Goal: Task Accomplishment & Management: Use online tool/utility

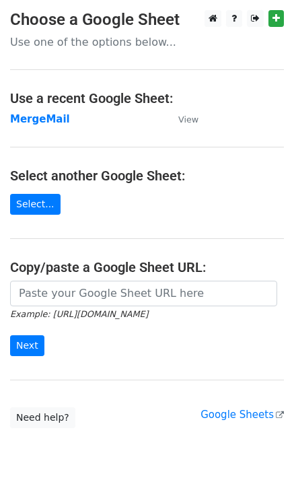
click at [30, 126] on td "MergeMail" at bounding box center [87, 119] width 155 height 15
click at [33, 124] on strong "MergeMail" at bounding box center [40, 119] width 60 height 12
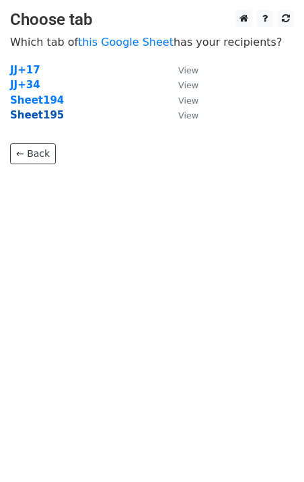
click at [38, 120] on strong "Sheet195" at bounding box center [37, 115] width 54 height 12
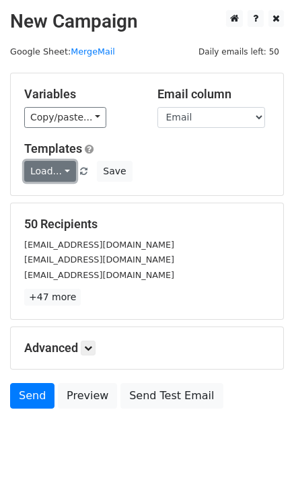
click at [61, 171] on link "Load..." at bounding box center [50, 171] width 52 height 21
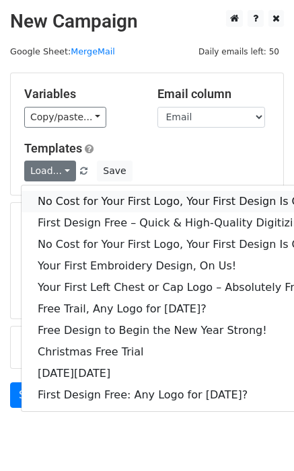
click at [53, 197] on link "No Cost for Your First Logo, Your First Design Is On Us!" at bounding box center [183, 202] width 323 height 22
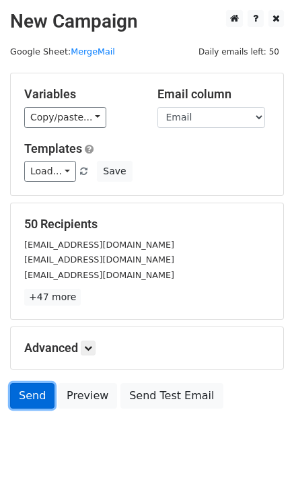
click at [32, 406] on link "Send" at bounding box center [32, 396] width 44 height 26
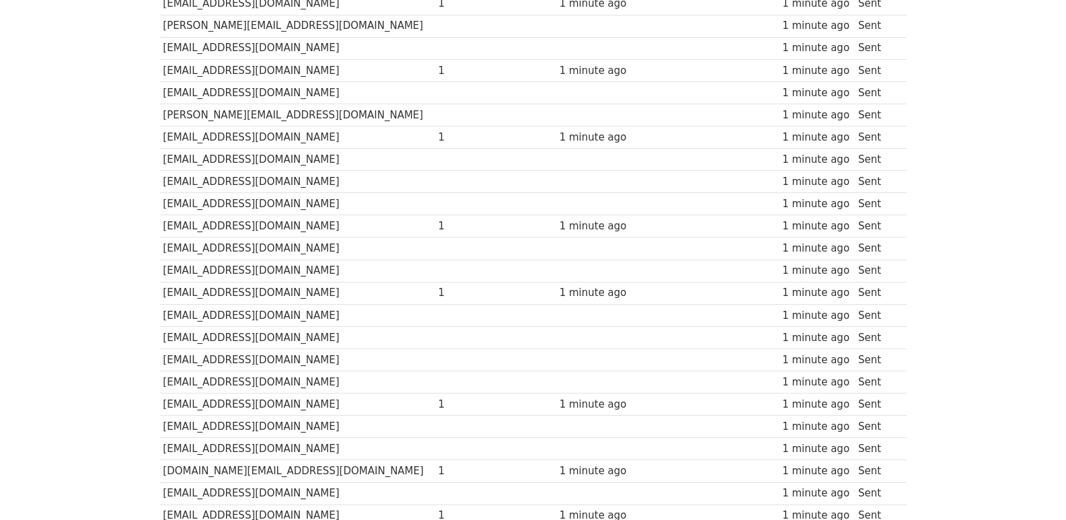
scroll to position [896, 0]
